Goal: Contribute content

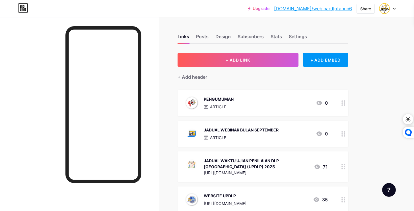
click at [284, 102] on div "PENGUMUMAN ARTICLE 0" at bounding box center [255, 102] width 143 height 15
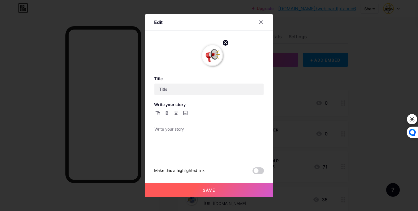
type input "PENGUMUMAN"
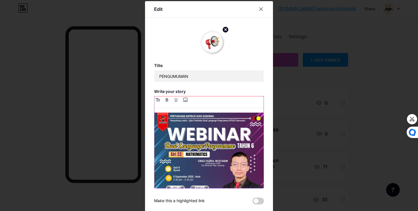
click at [201, 146] on img at bounding box center [208, 166] width 109 height 109
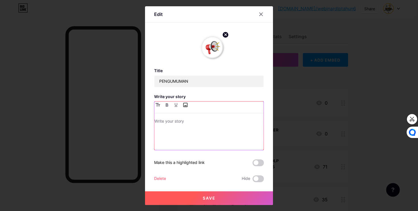
click at [187, 105] on input "file" at bounding box center [185, 104] width 7 height 7
type input "C:\fakepath\WEBINAR SIRI 24.png"
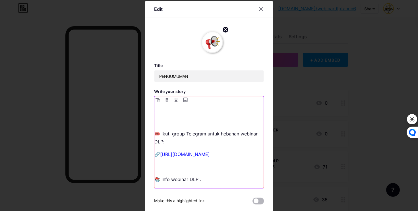
scroll to position [33, 0]
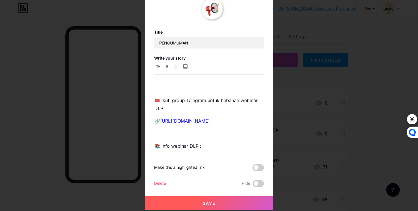
click at [238, 202] on button "Save" at bounding box center [209, 203] width 128 height 14
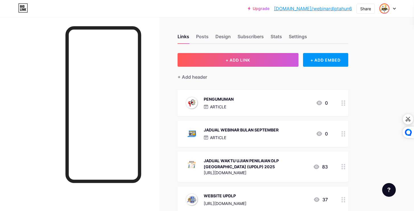
click at [384, 9] on img at bounding box center [384, 8] width 9 height 9
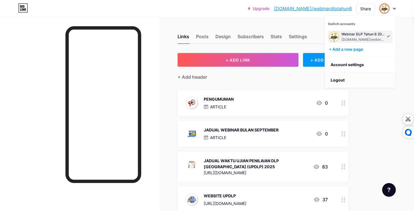
click at [341, 80] on li "Logout" at bounding box center [360, 79] width 71 height 15
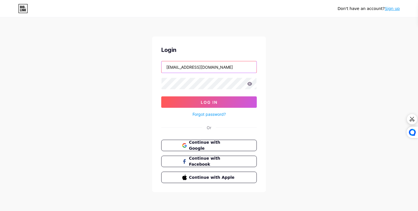
click at [215, 65] on input "[EMAIL_ADDRESS][DOMAIN_NAME]" at bounding box center [209, 66] width 95 height 11
type input "[EMAIL_ADDRESS][DOMAIN_NAME]"
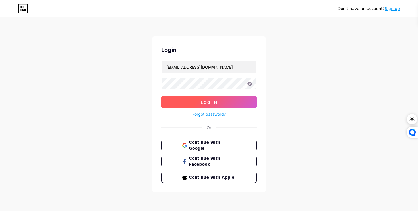
click at [193, 101] on button "Log In" at bounding box center [209, 101] width 96 height 11
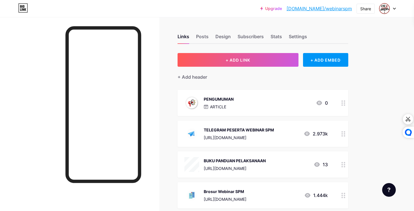
click at [246, 103] on div "PENGUMUMAN ARTICLE 0" at bounding box center [255, 102] width 143 height 15
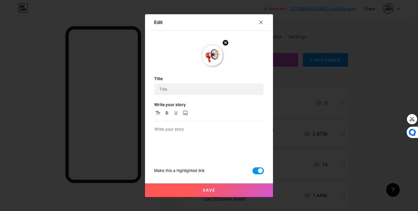
type input "PENGUMUMAN"
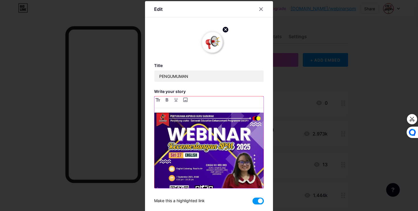
click at [202, 143] on img at bounding box center [208, 166] width 109 height 109
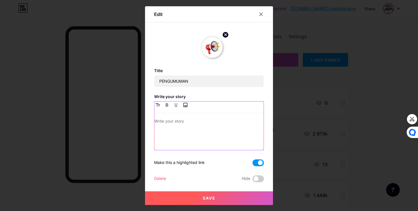
click at [183, 106] on input "file" at bounding box center [185, 104] width 7 height 7
type input "C:\fakepath\photo_[DATE] 19.58.00.jpeg"
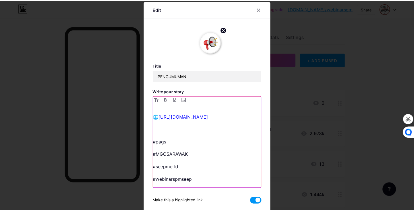
scroll to position [33, 0]
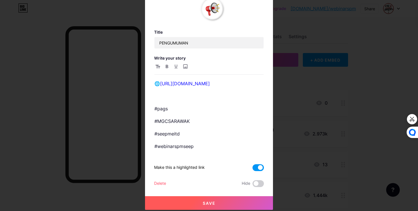
click at [207, 204] on span "Save" at bounding box center [209, 202] width 13 height 5
